Goal: Information Seeking & Learning: Learn about a topic

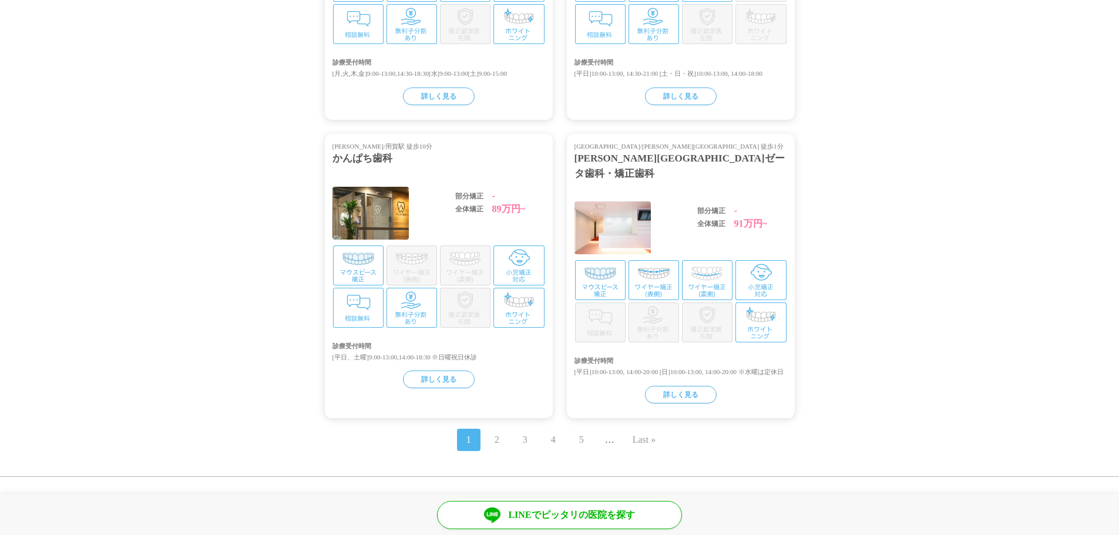
scroll to position [2420, 0]
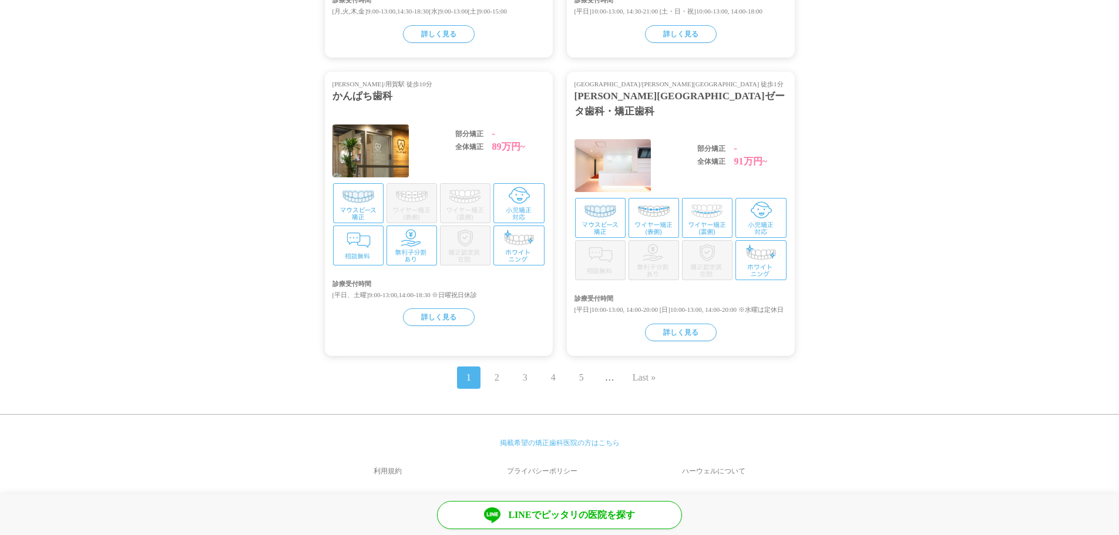
click at [497, 371] on link "2" at bounding box center [497, 378] width 5 height 14
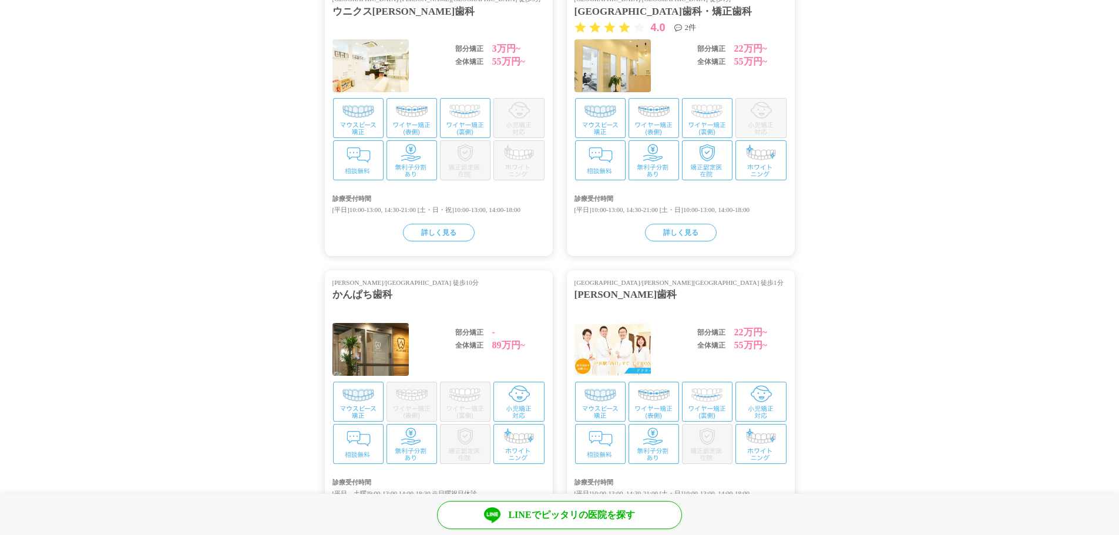
scroll to position [2409, 0]
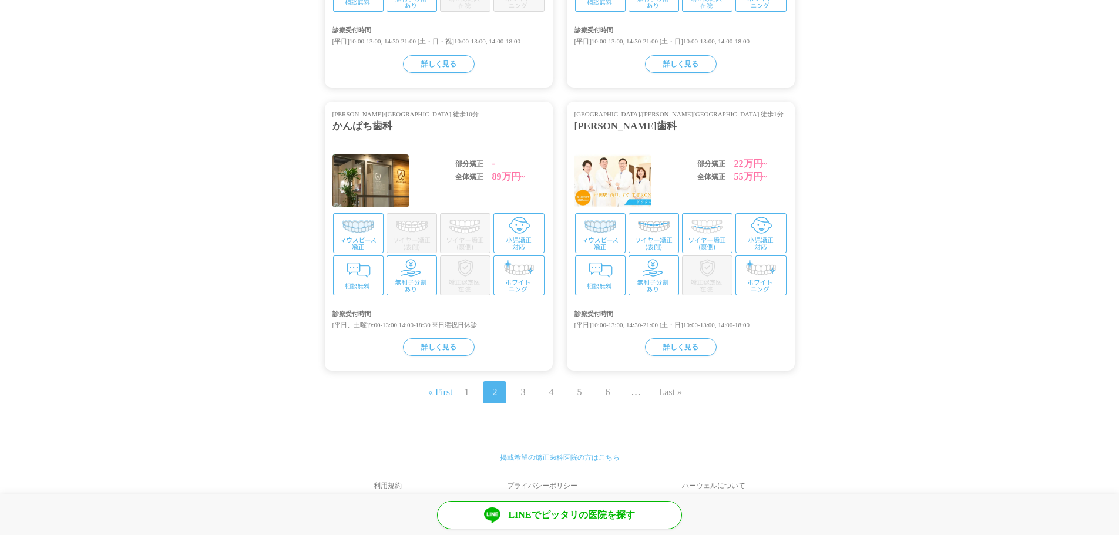
click at [523, 388] on link "3" at bounding box center [523, 392] width 5 height 14
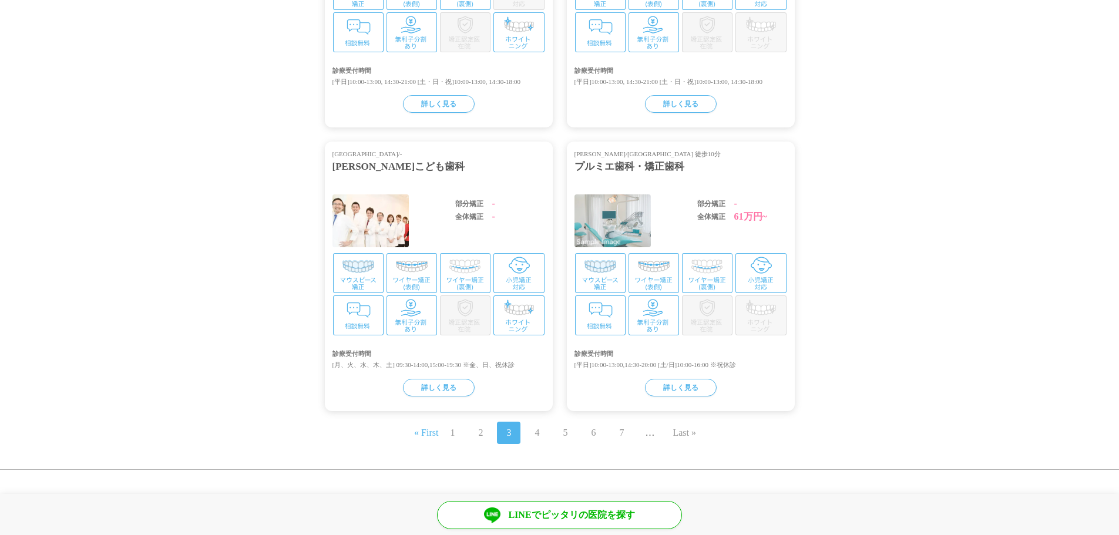
scroll to position [2414, 0]
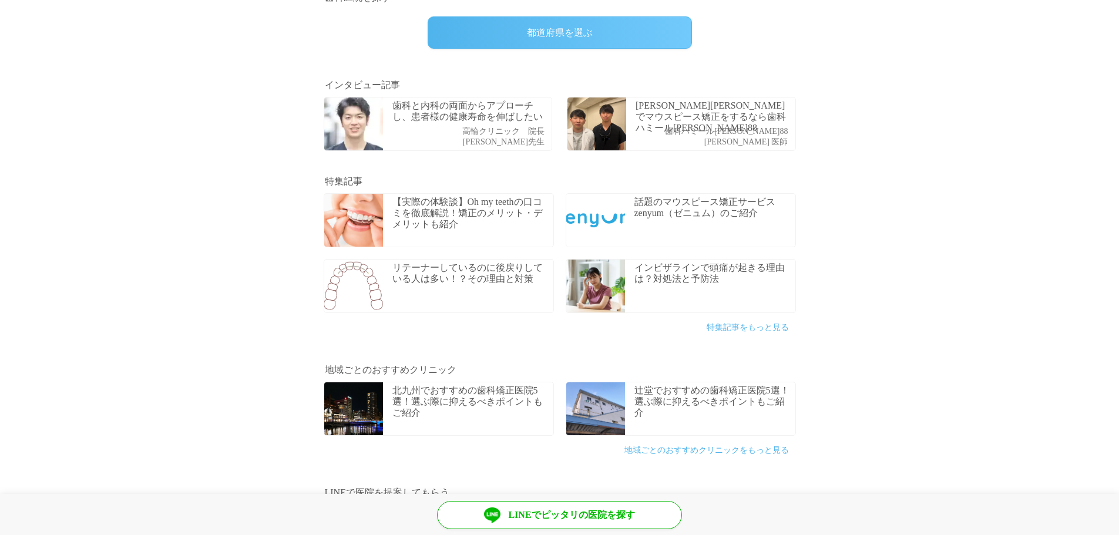
scroll to position [411, 0]
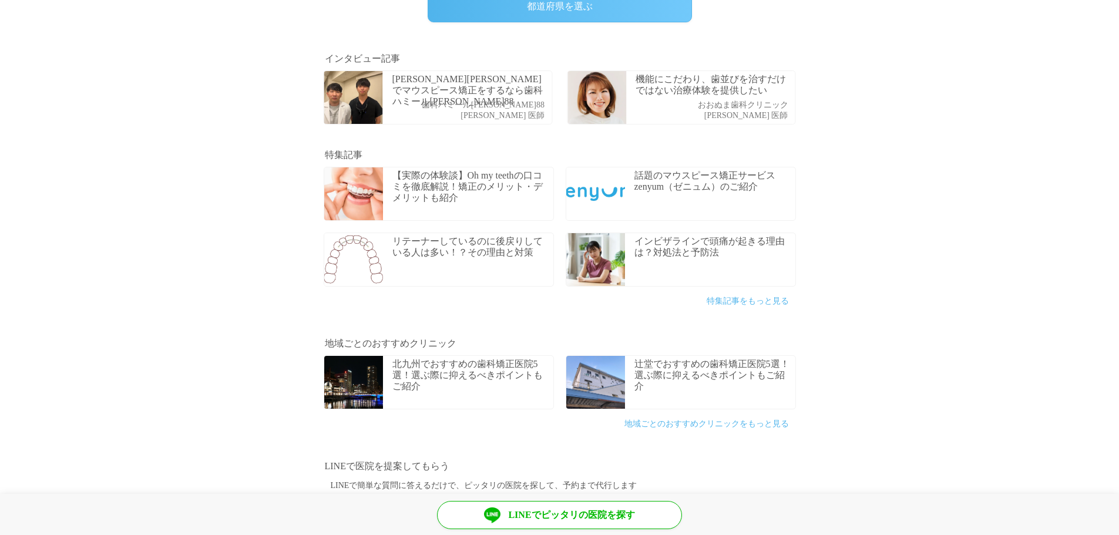
click at [734, 383] on p "辻堂でおすすめの歯科矯正医院5選！選ぶ際に抑えるべきポイントもご紹介" at bounding box center [714, 375] width 158 height 34
